Goal: Task Accomplishment & Management: Manage account settings

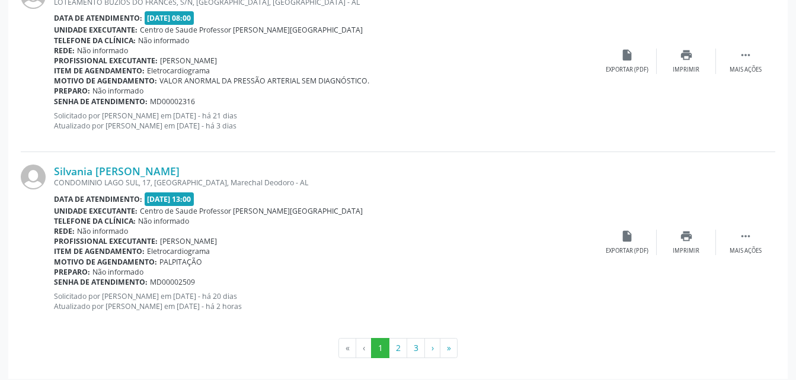
scroll to position [2750, 0]
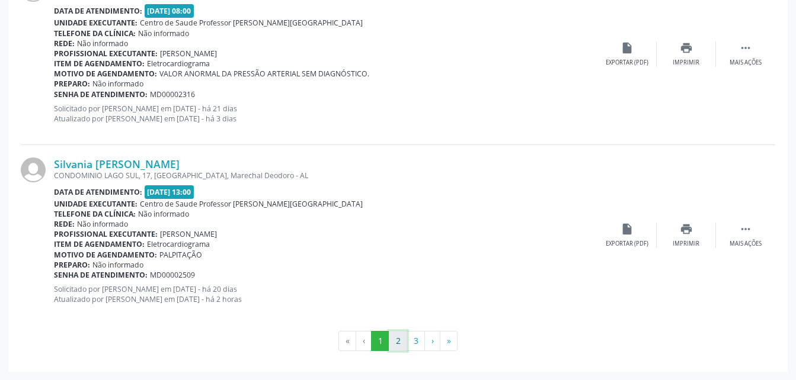
click at [402, 348] on button "2" at bounding box center [398, 341] width 18 height 20
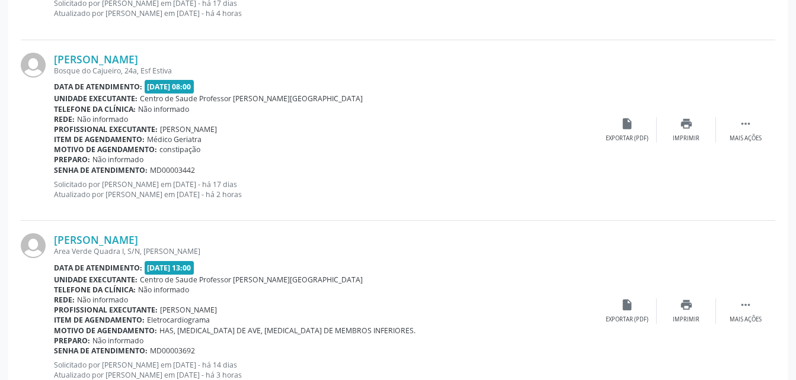
scroll to position [2572, 0]
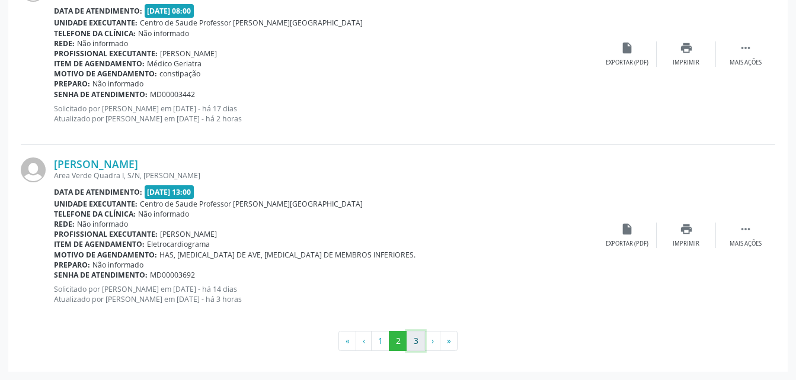
click at [413, 344] on button "3" at bounding box center [416, 341] width 18 height 20
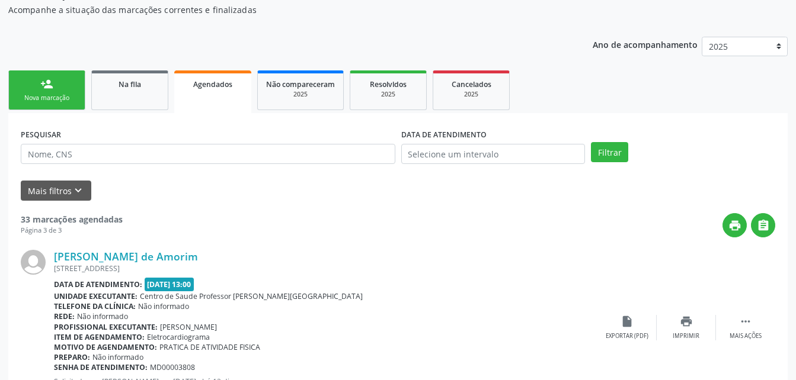
scroll to position [0, 0]
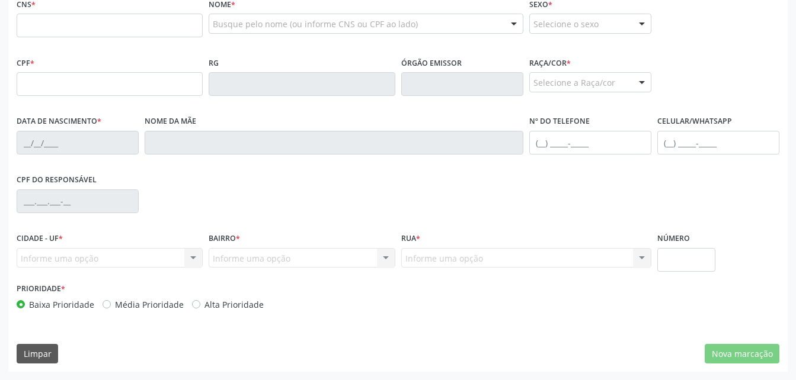
scroll to position [101, 0]
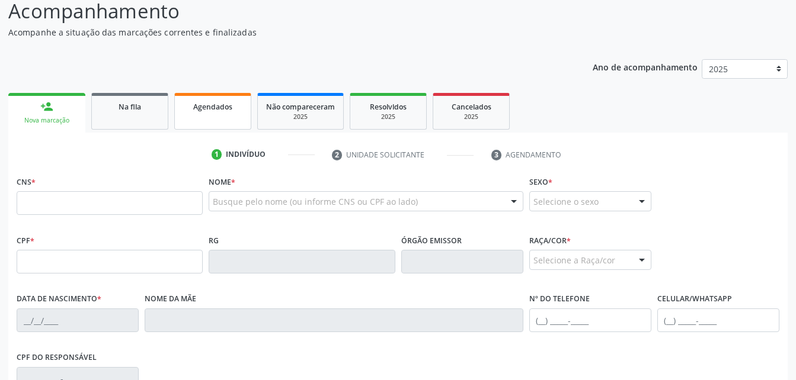
click at [190, 116] on link "Agendados" at bounding box center [212, 111] width 77 height 37
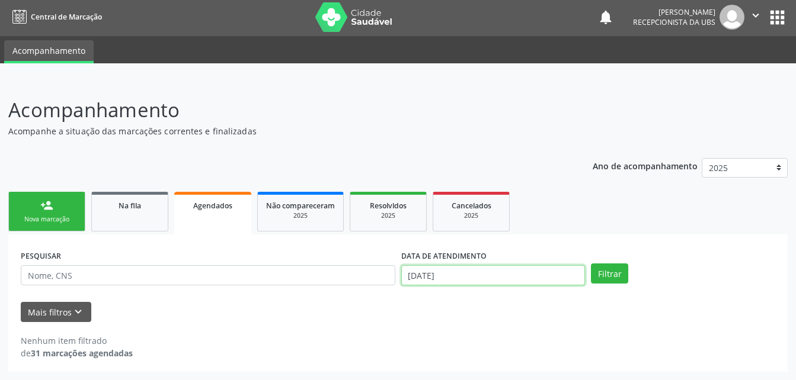
scroll to position [75, 0]
click at [466, 279] on body "Central de Marcação notifications [PERSON_NAME] Recepcionista da UBS  Configur…" at bounding box center [398, 188] width 796 height 380
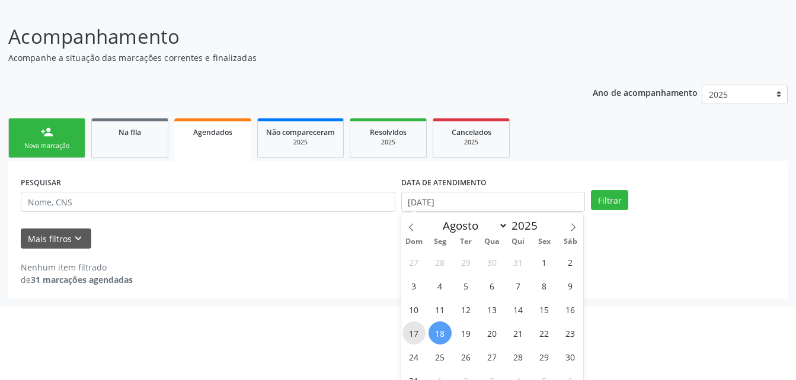
click at [420, 334] on span "17" at bounding box center [413, 333] width 23 height 23
type input "[DATE]"
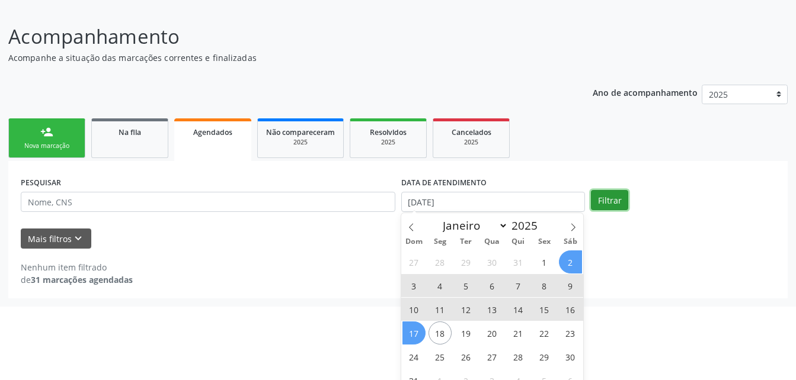
select select "7"
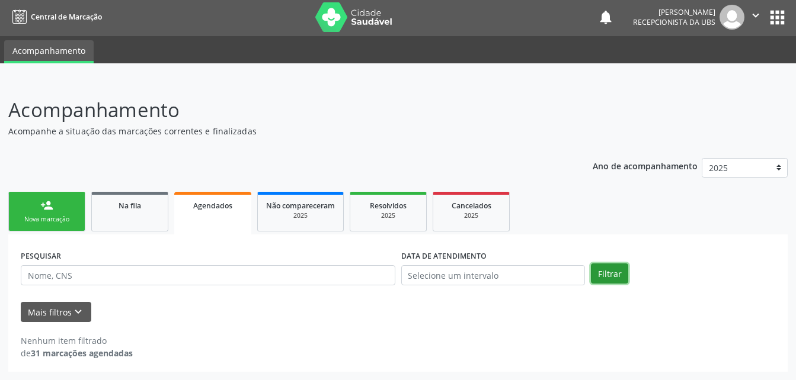
click at [619, 199] on div "person_add Nova marcação Na fila Agendados Não compareceram 2025 Resolvidos 202…" at bounding box center [397, 280] width 779 height 183
click at [485, 274] on input "text" at bounding box center [493, 276] width 184 height 20
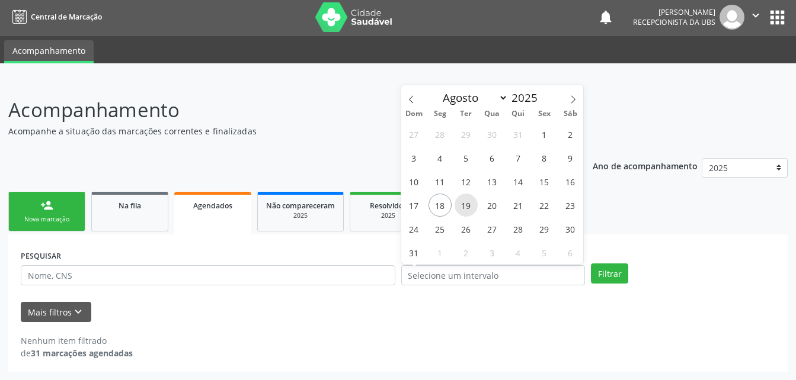
click at [462, 207] on span "19" at bounding box center [466, 205] width 23 height 23
type input "[DATE]"
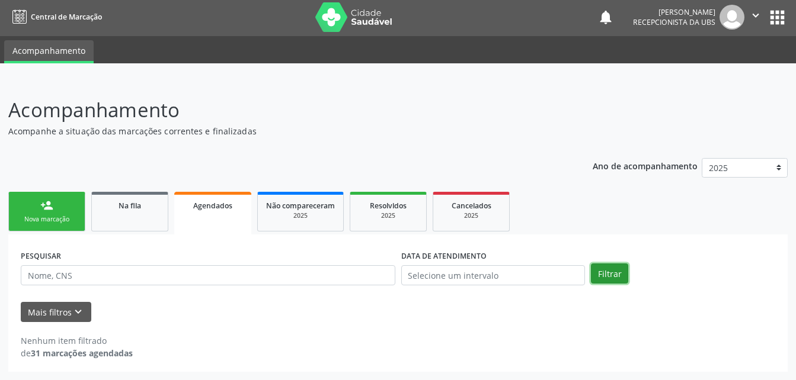
click at [627, 280] on button "Filtrar" at bounding box center [609, 274] width 37 height 20
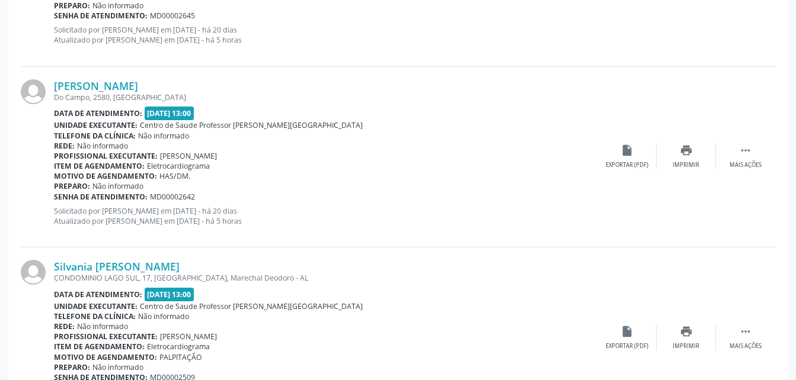
scroll to position [2750, 0]
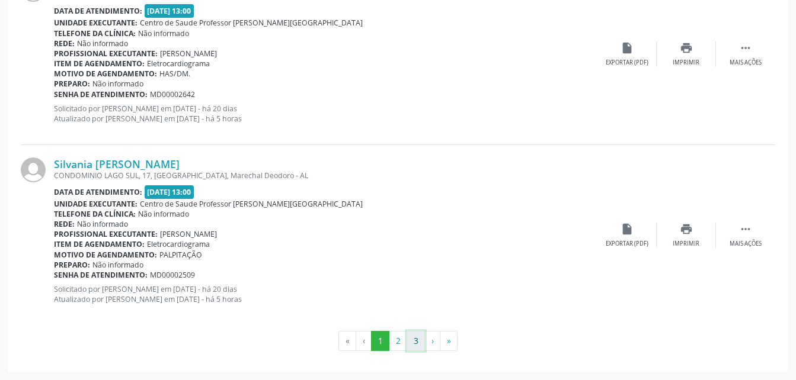
click at [417, 341] on button "3" at bounding box center [416, 341] width 18 height 20
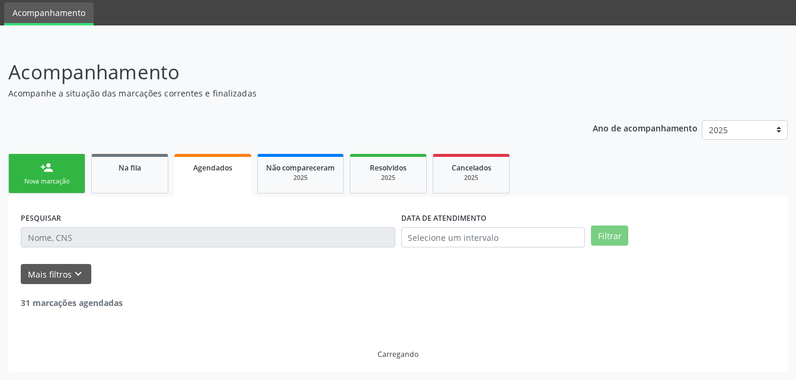
scroll to position [216, 0]
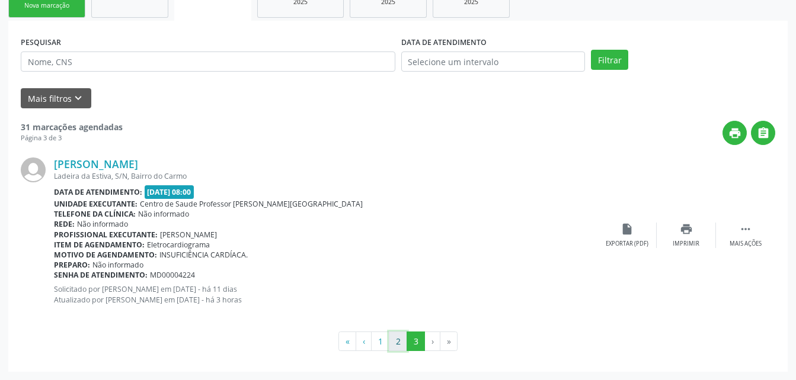
click at [399, 337] on button "2" at bounding box center [398, 342] width 18 height 20
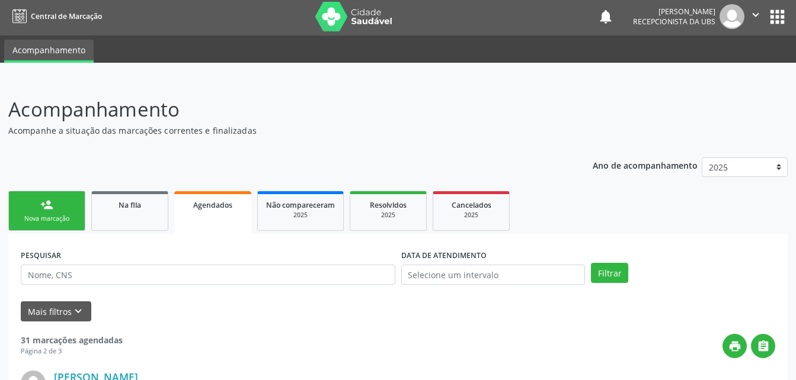
scroll to position [0, 0]
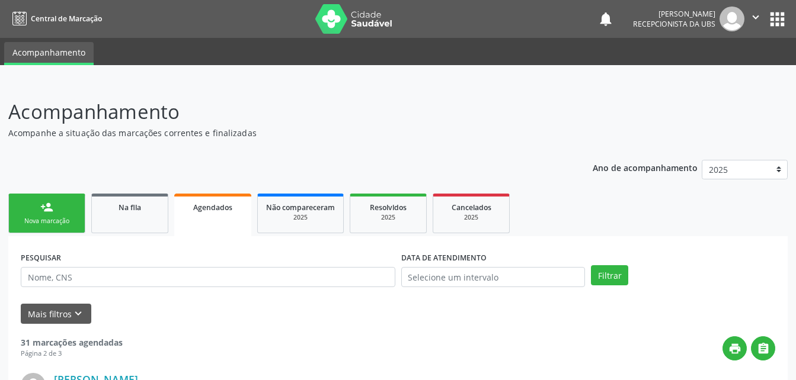
click at [748, 20] on button "" at bounding box center [755, 19] width 23 height 25
click at [710, 73] on link "Sair" at bounding box center [726, 72] width 82 height 17
